Goal: Task Accomplishment & Management: Use online tool/utility

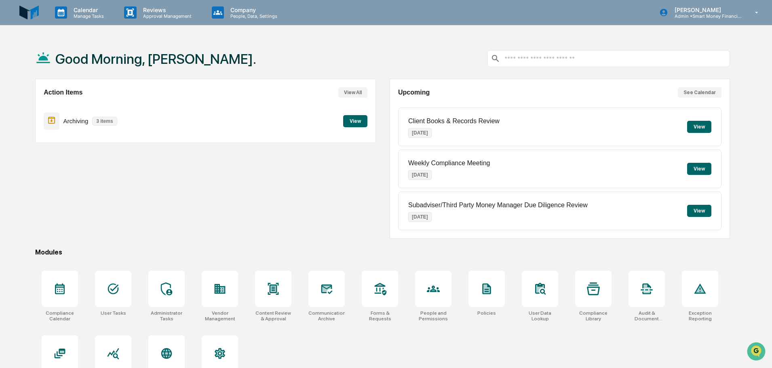
click at [351, 115] on button "View" at bounding box center [355, 121] width 24 height 12
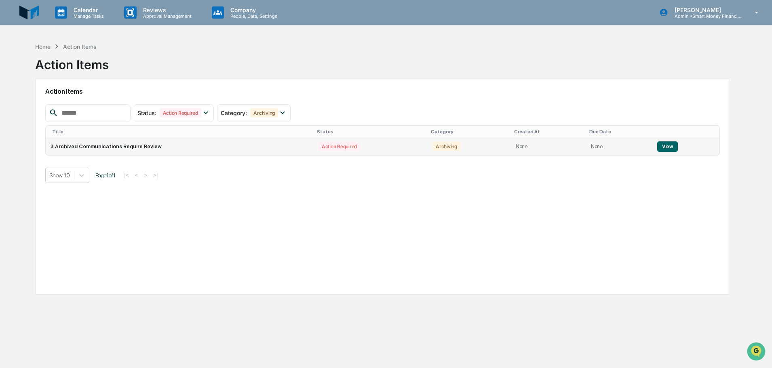
click at [340, 146] on div "Action Required" at bounding box center [340, 146] width 42 height 9
click at [673, 145] on button "View" at bounding box center [668, 147] width 21 height 11
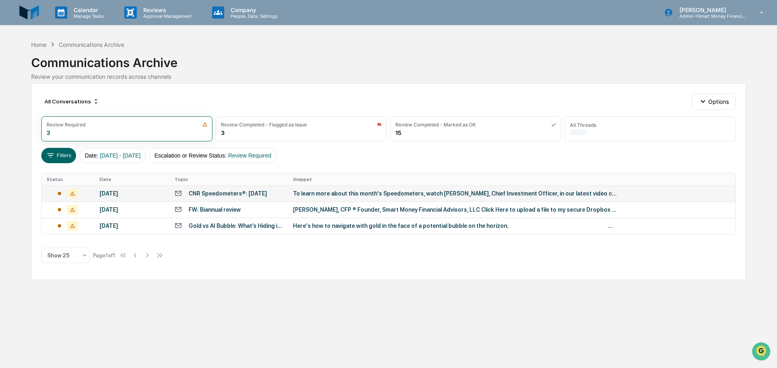
click at [484, 194] on div "To learn more about this month's Speedometers, watch [PERSON_NAME], Chief Inves…" at bounding box center [455, 193] width 324 height 6
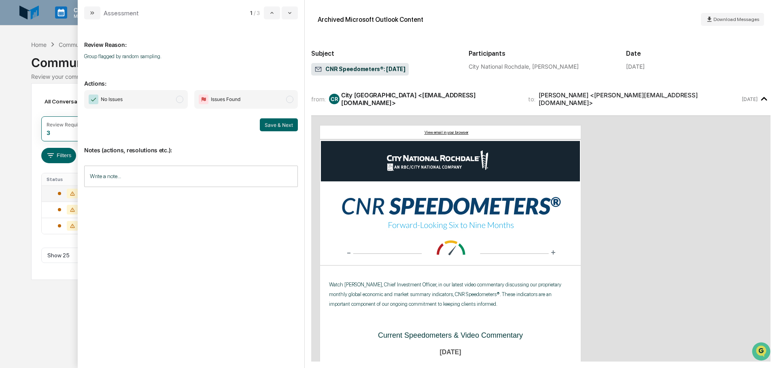
click at [277, 95] on span "Issues Found" at bounding box center [246, 99] width 104 height 19
click at [284, 123] on button "Save & Next" at bounding box center [279, 124] width 38 height 13
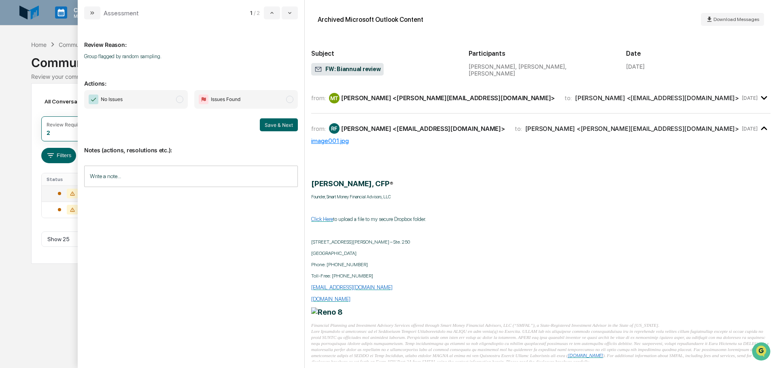
click at [278, 106] on span "Issues Found" at bounding box center [246, 99] width 104 height 19
click at [281, 127] on button "Save & Next" at bounding box center [279, 124] width 38 height 13
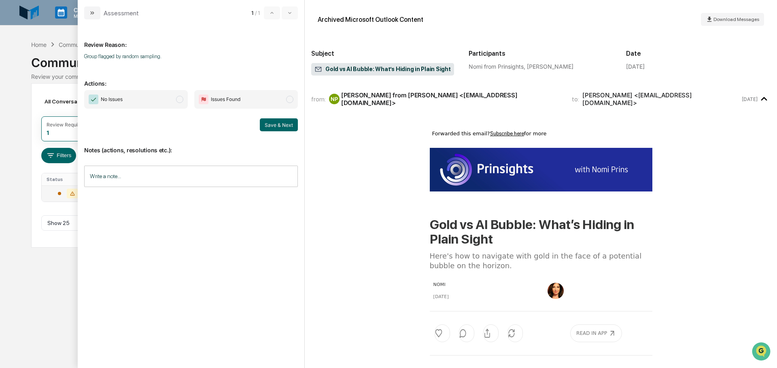
drag, startPoint x: 277, startPoint y: 105, endPoint x: 276, endPoint y: 111, distance: 5.7
click at [276, 110] on div "No Issues Issues Found Save & Next" at bounding box center [191, 110] width 214 height 41
click at [291, 103] on span "modal" at bounding box center [289, 99] width 7 height 7
click at [291, 126] on button "Save & Next" at bounding box center [279, 124] width 38 height 13
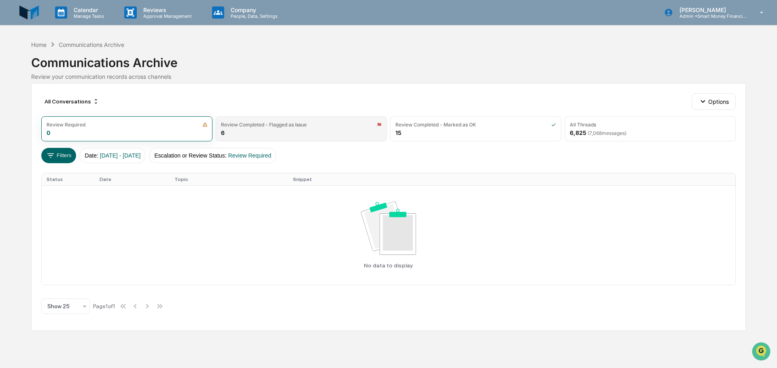
click at [342, 132] on div "Review Completed - Flagged as Issue 6" at bounding box center [301, 128] width 171 height 25
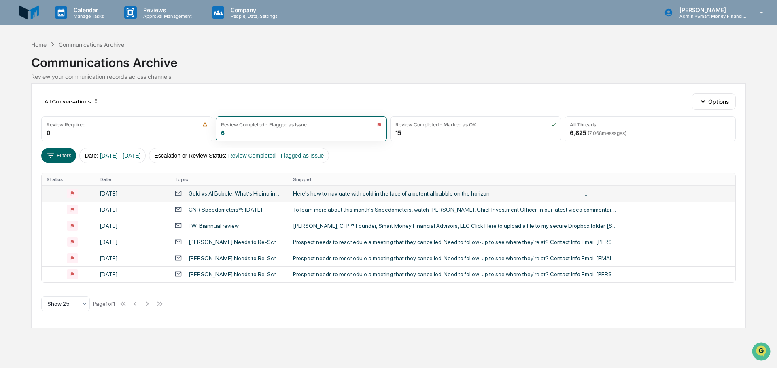
click at [343, 193] on div "Here's how to navigate with gold in the face of a potential bubble on the horiz…" at bounding box center [455, 193] width 324 height 6
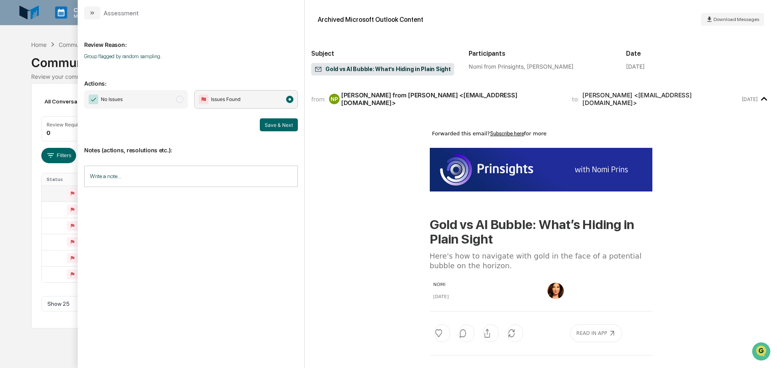
click at [170, 108] on span "No Issues" at bounding box center [136, 99] width 104 height 19
click at [270, 128] on button "Save & Next" at bounding box center [279, 124] width 38 height 13
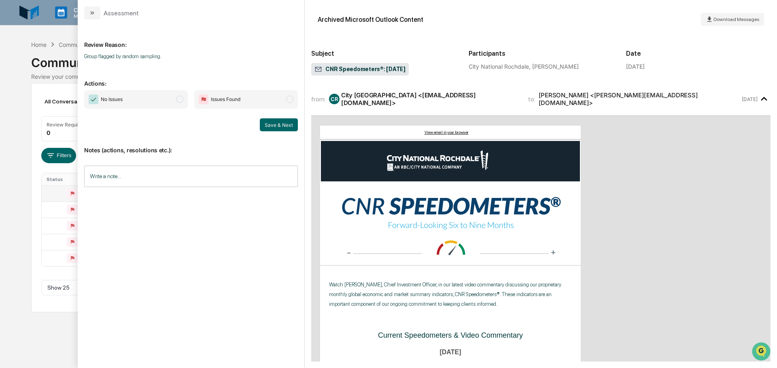
click at [165, 104] on span "No Issues" at bounding box center [136, 99] width 104 height 19
click at [270, 126] on button "Save & Next" at bounding box center [279, 124] width 38 height 13
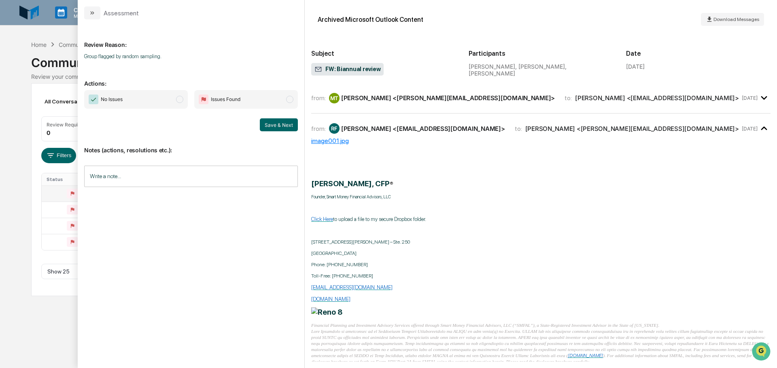
click at [164, 112] on div "No Issues Issues Found Save & Next" at bounding box center [191, 110] width 214 height 41
click at [165, 105] on span "No Issues" at bounding box center [136, 99] width 104 height 19
click at [294, 123] on button "Save & Next" at bounding box center [279, 124] width 38 height 13
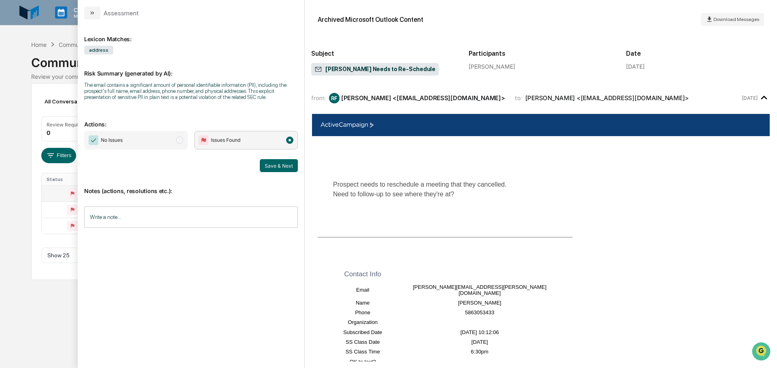
click at [167, 142] on span "No Issues" at bounding box center [136, 140] width 104 height 19
click at [276, 164] on button "Save & Next" at bounding box center [279, 165] width 38 height 13
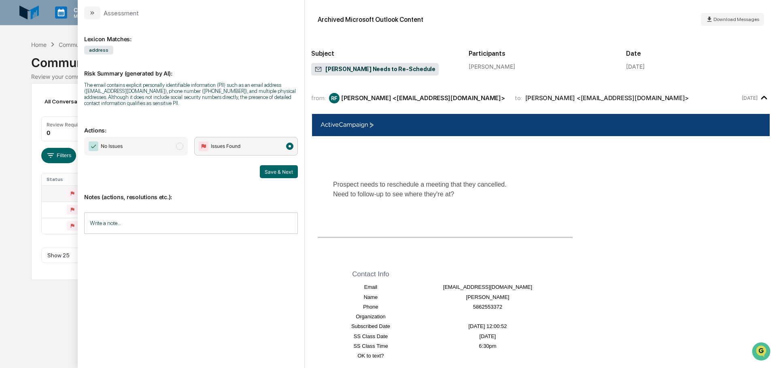
click at [174, 143] on span "No Issues" at bounding box center [136, 146] width 104 height 19
click at [274, 171] on button "Save & Next" at bounding box center [279, 171] width 38 height 13
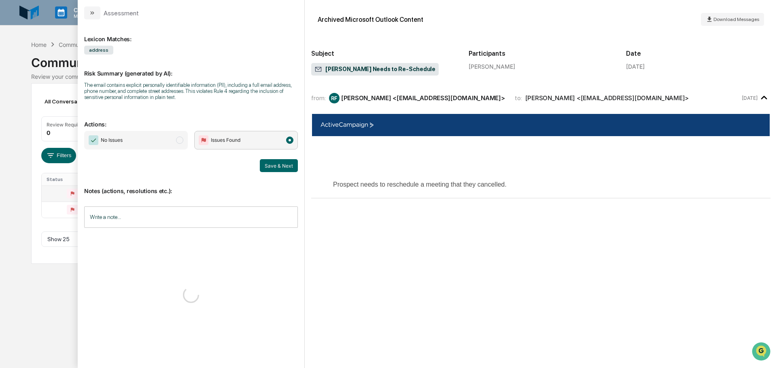
click at [180, 142] on span "modal" at bounding box center [179, 140] width 7 height 7
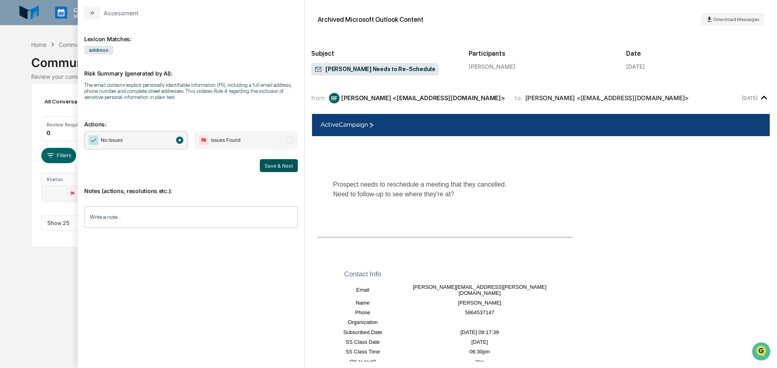
click at [264, 161] on button "Save & Next" at bounding box center [279, 165] width 38 height 13
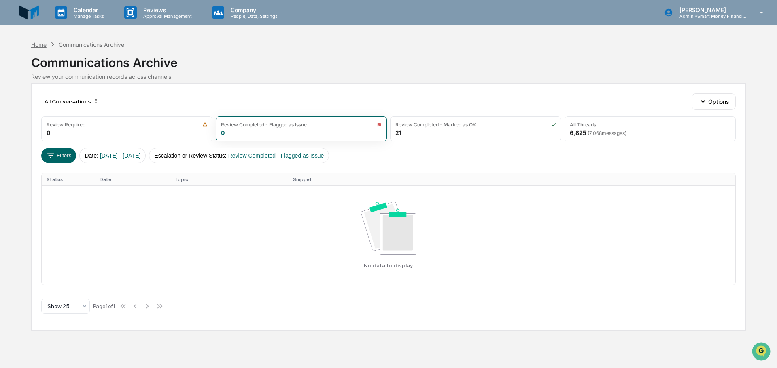
click at [43, 44] on div "Home" at bounding box center [38, 44] width 15 height 7
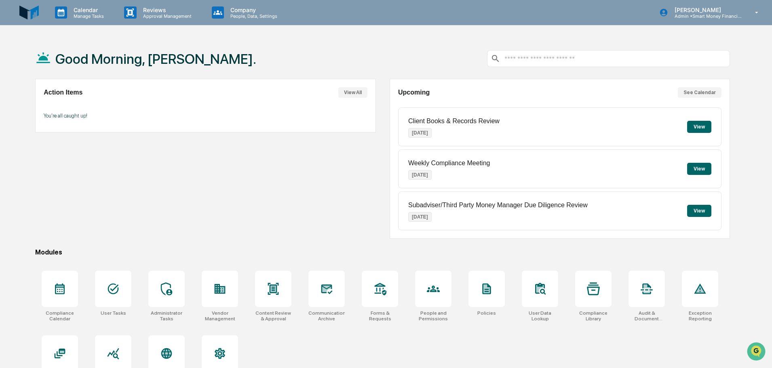
click at [701, 118] on div "Client Books & Records Review [DATE] View" at bounding box center [560, 127] width 324 height 39
click at [703, 129] on button "View" at bounding box center [700, 127] width 24 height 12
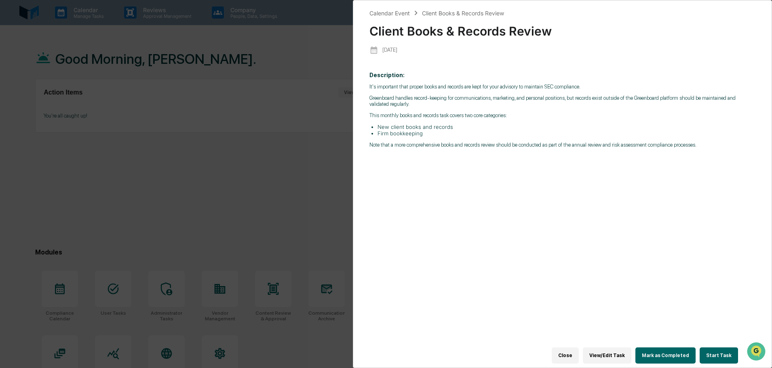
click at [332, 140] on div "Calendar Event Client Books & Records Review Client Books & Records Review [DAT…" at bounding box center [386, 184] width 772 height 368
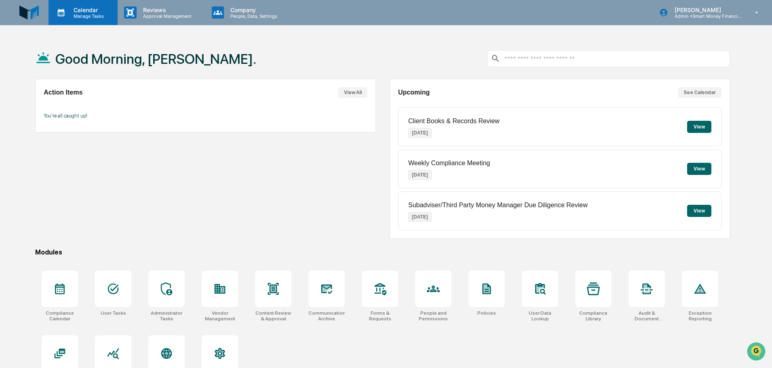
click at [107, 17] on p "Manage Tasks" at bounding box center [87, 16] width 41 height 6
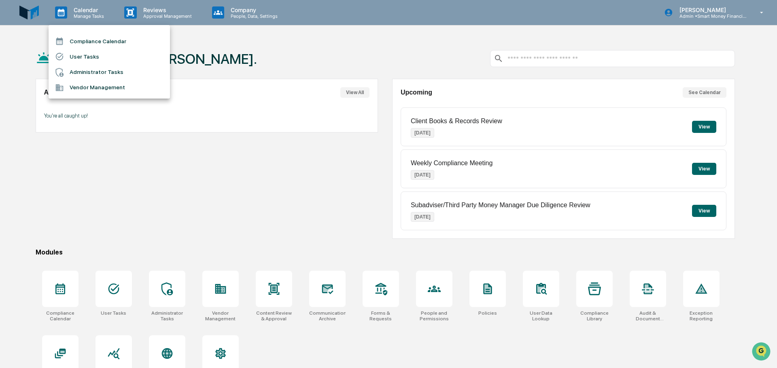
click at [106, 38] on li "Compliance Calendar" at bounding box center [109, 41] width 121 height 15
